Goal: Transaction & Acquisition: Purchase product/service

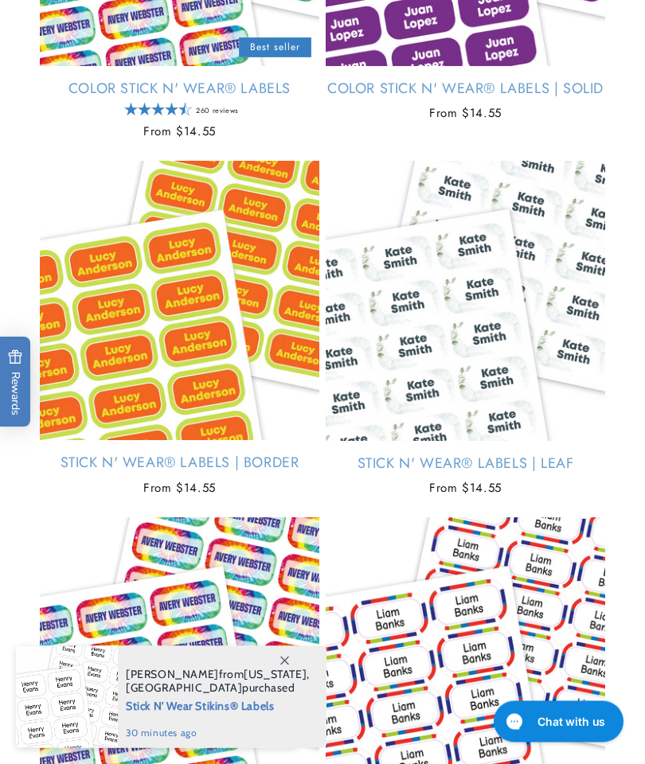
scroll to position [595, 0]
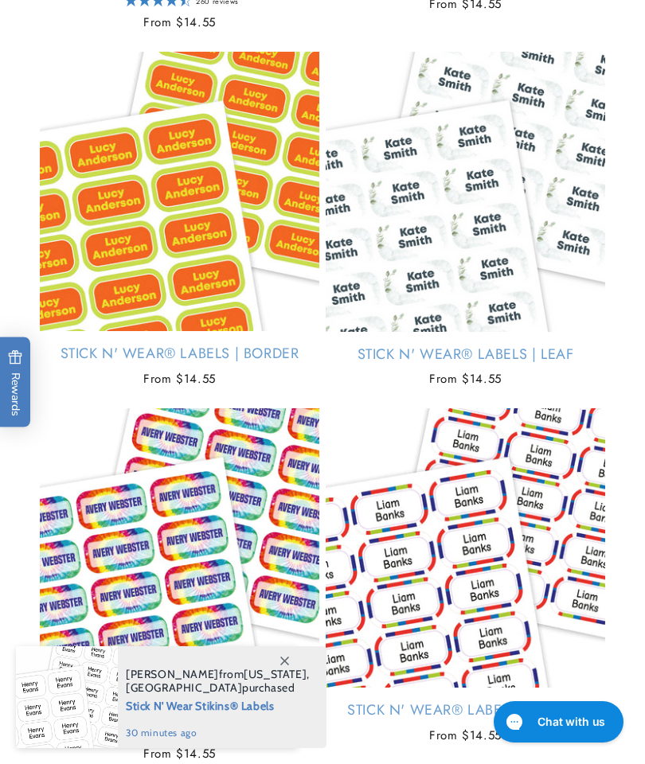
click at [506, 701] on link "Stick N' Wear® Labels | Stripes" at bounding box center [464, 710] width 279 height 18
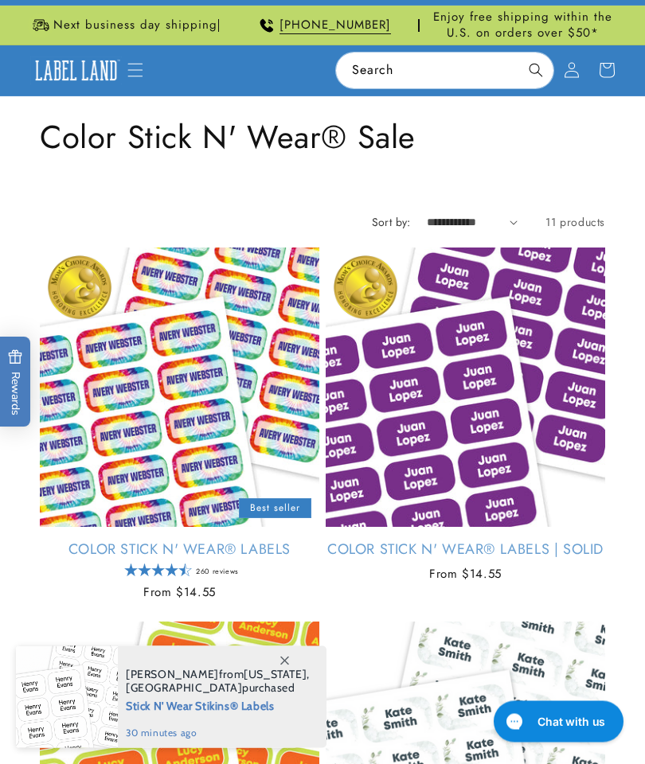
scroll to position [0, 0]
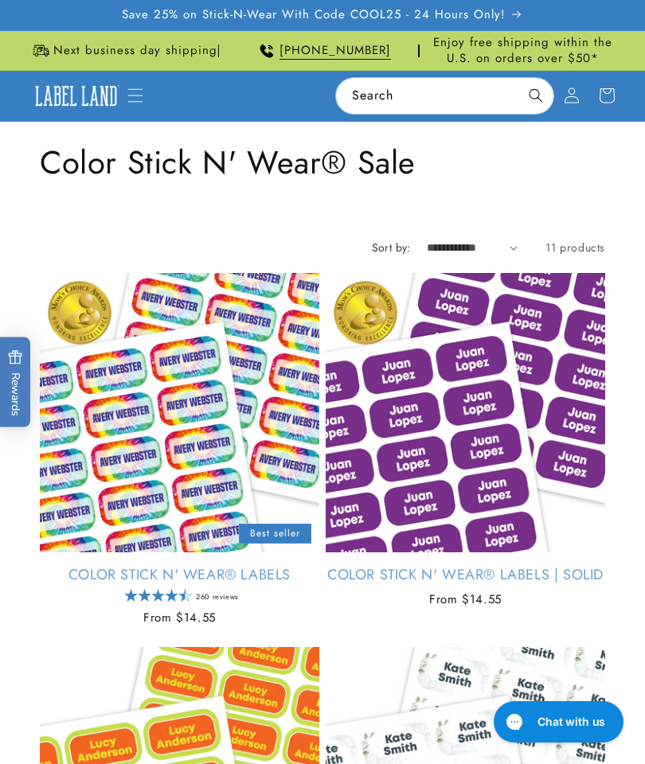
click at [140, 101] on icon "Menu" at bounding box center [135, 96] width 16 height 16
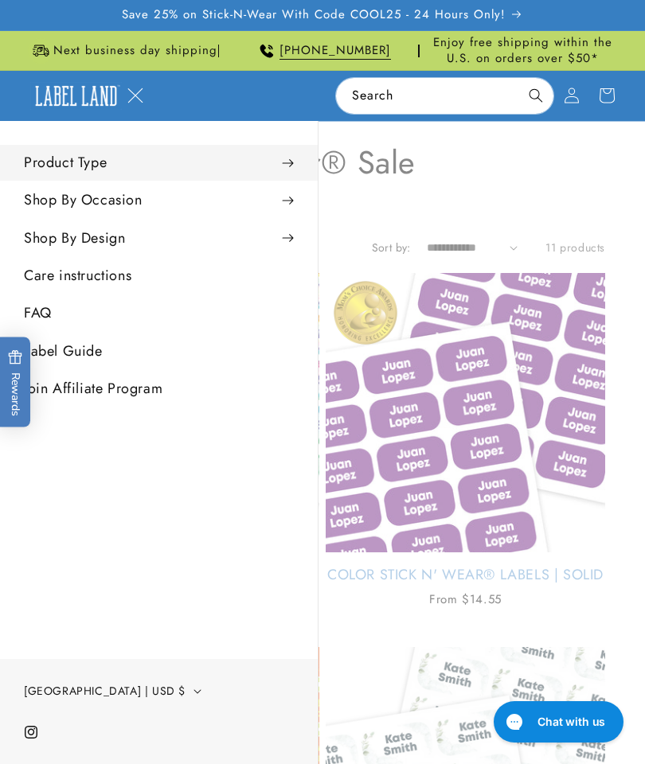
click at [269, 168] on summary "Product Type" at bounding box center [159, 163] width 318 height 36
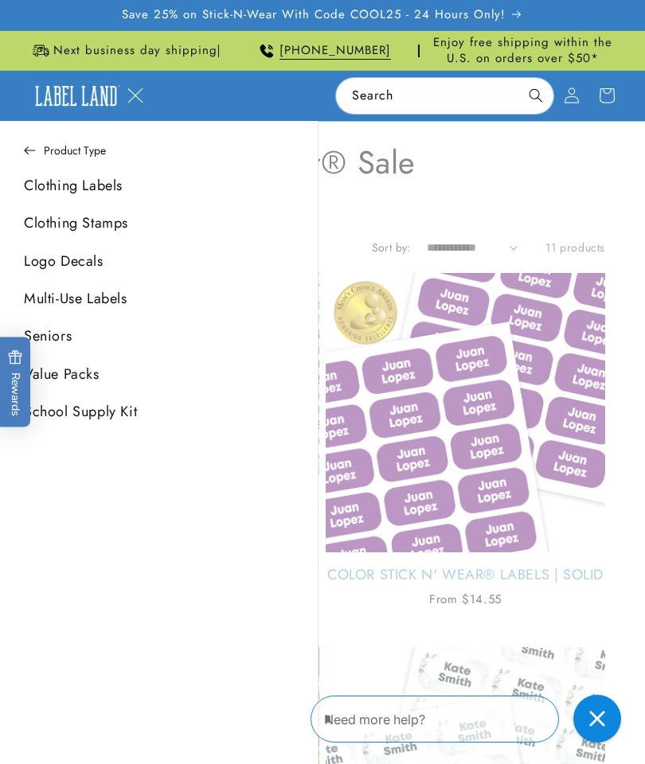
click at [119, 187] on link "Clothing Labels" at bounding box center [159, 186] width 318 height 36
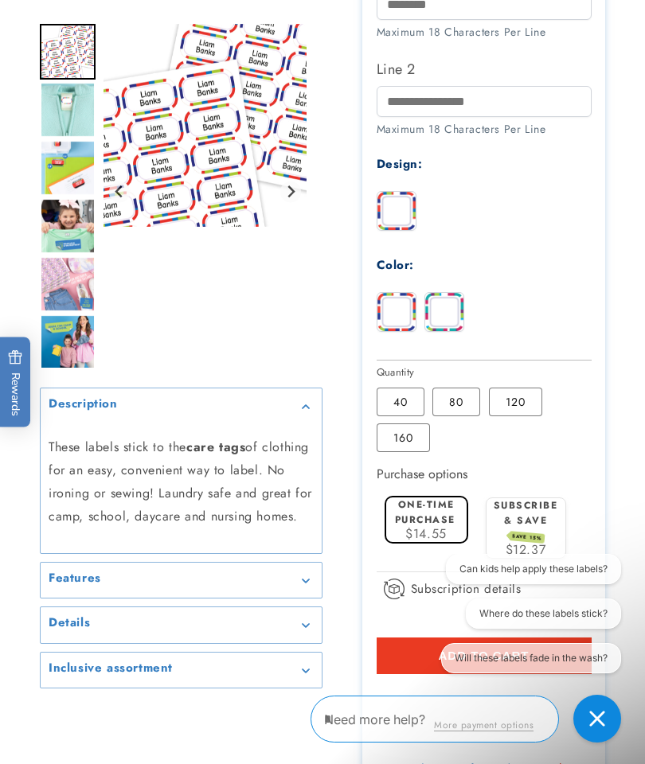
click at [400, 452] on label "160 Variant sold out or unavailable" at bounding box center [402, 437] width 53 height 29
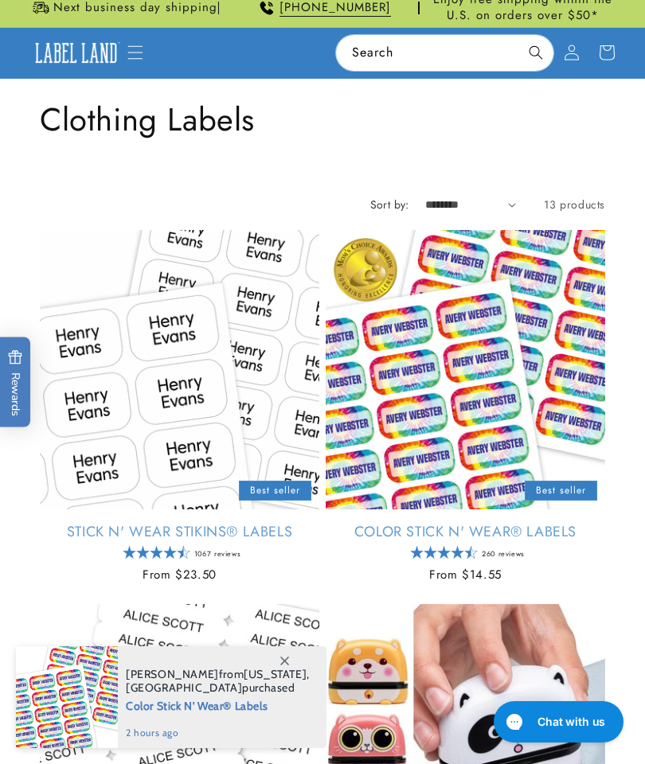
click at [205, 523] on link "Stick N' Wear Stikins® Labels" at bounding box center [179, 532] width 279 height 18
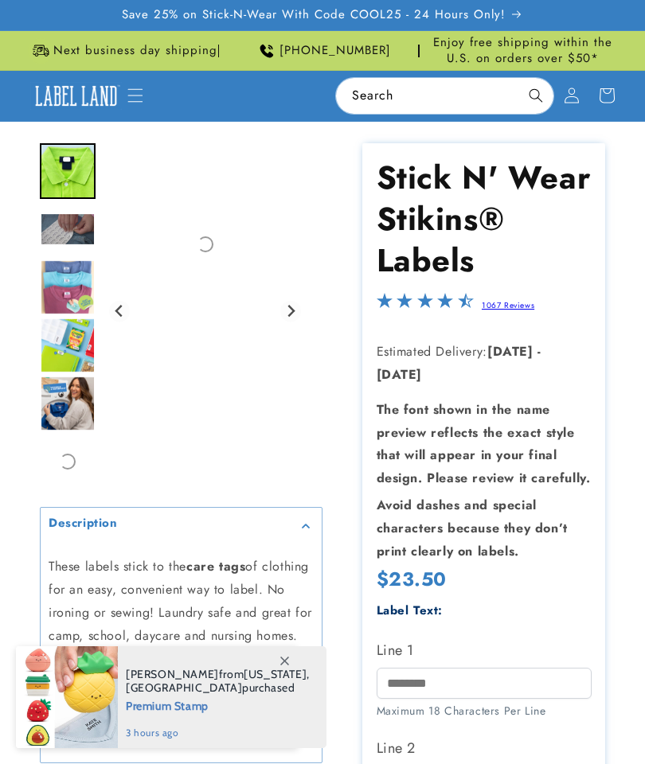
scroll to position [185, 0]
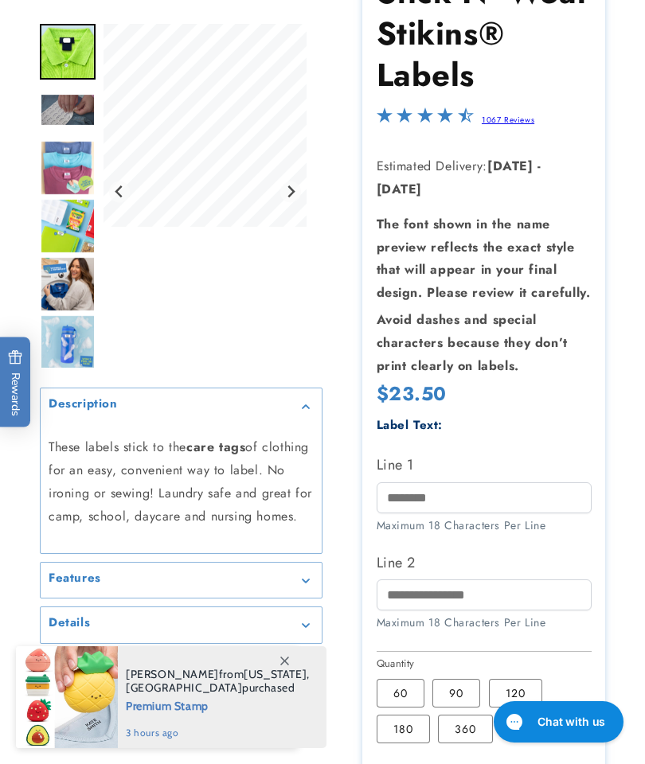
click at [468, 743] on label "360 Variant sold out or unavailable" at bounding box center [465, 729] width 55 height 29
